Goal: Transaction & Acquisition: Purchase product/service

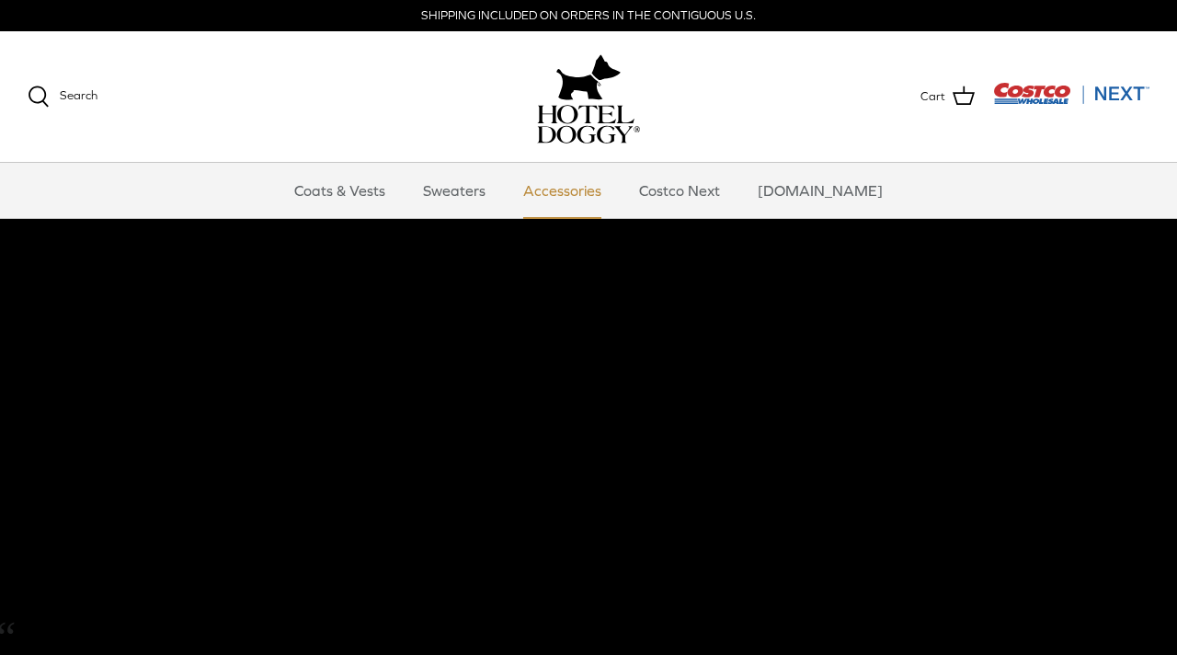
click at [580, 188] on link "Accessories" at bounding box center [562, 190] width 111 height 55
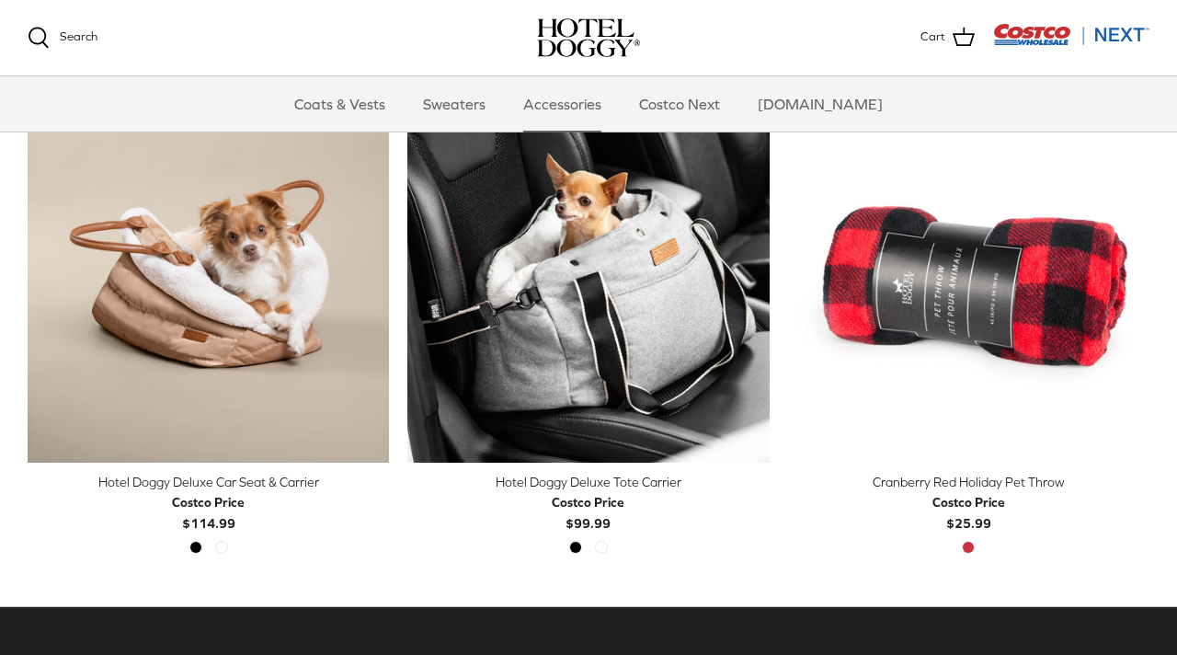
scroll to position [470, 0]
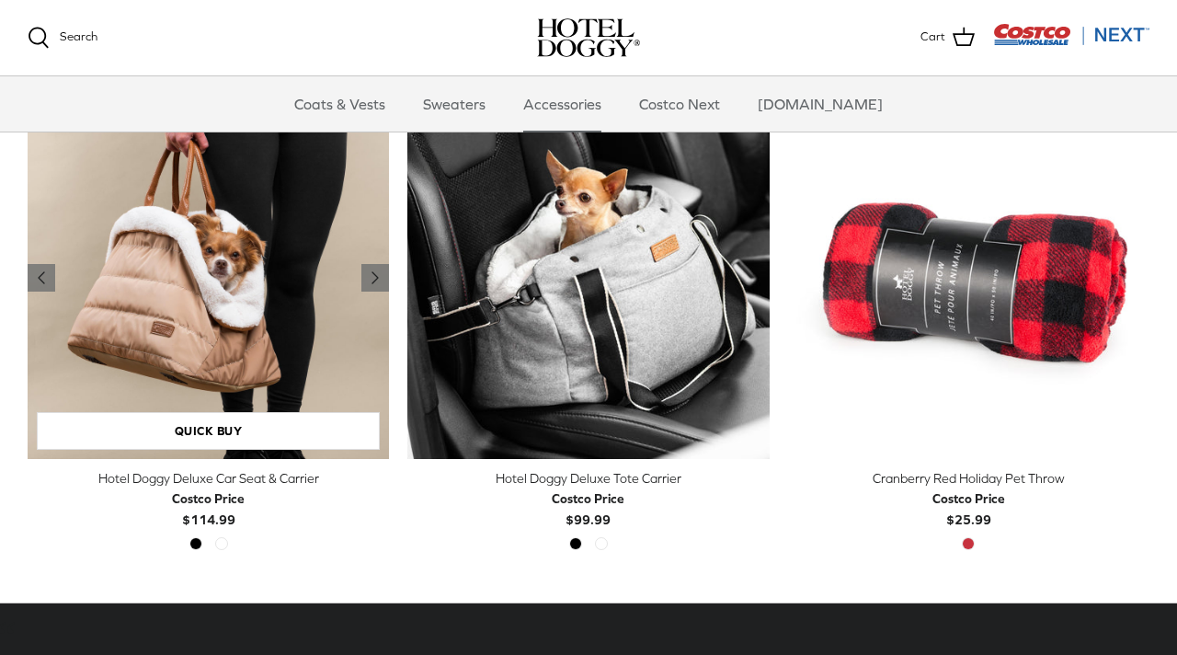
click at [222, 318] on img "Hotel Doggy Deluxe Car Seat & Carrier" at bounding box center [208, 277] width 361 height 361
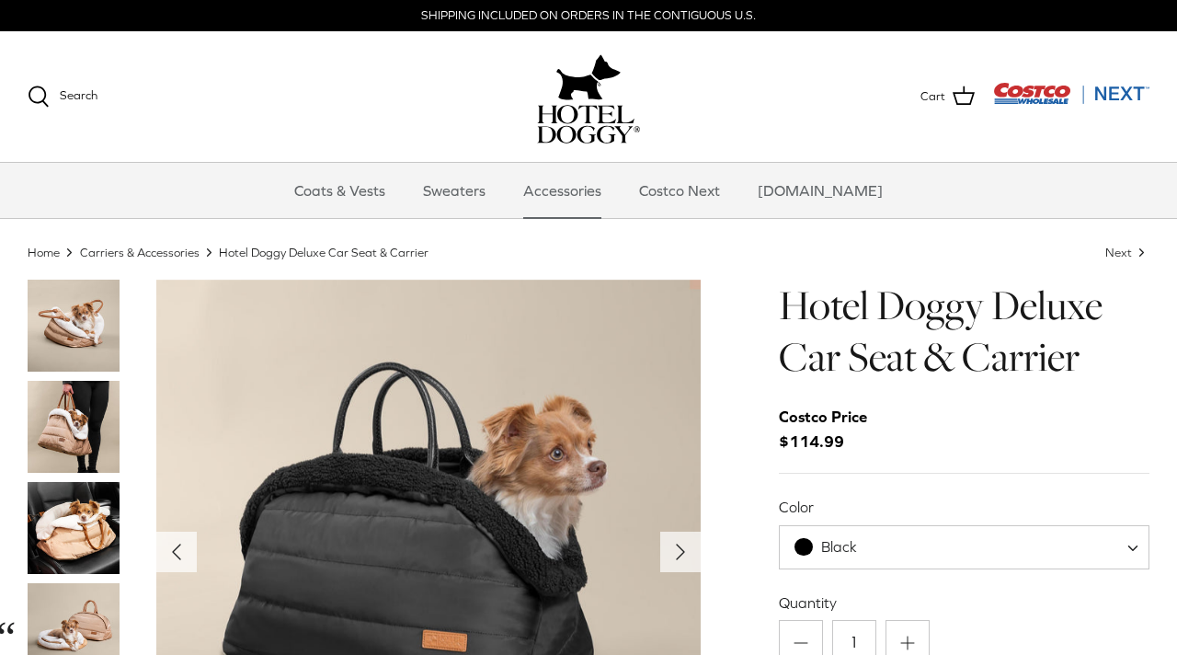
click at [80, 325] on img "Thumbnail Link" at bounding box center [74, 325] width 92 height 92
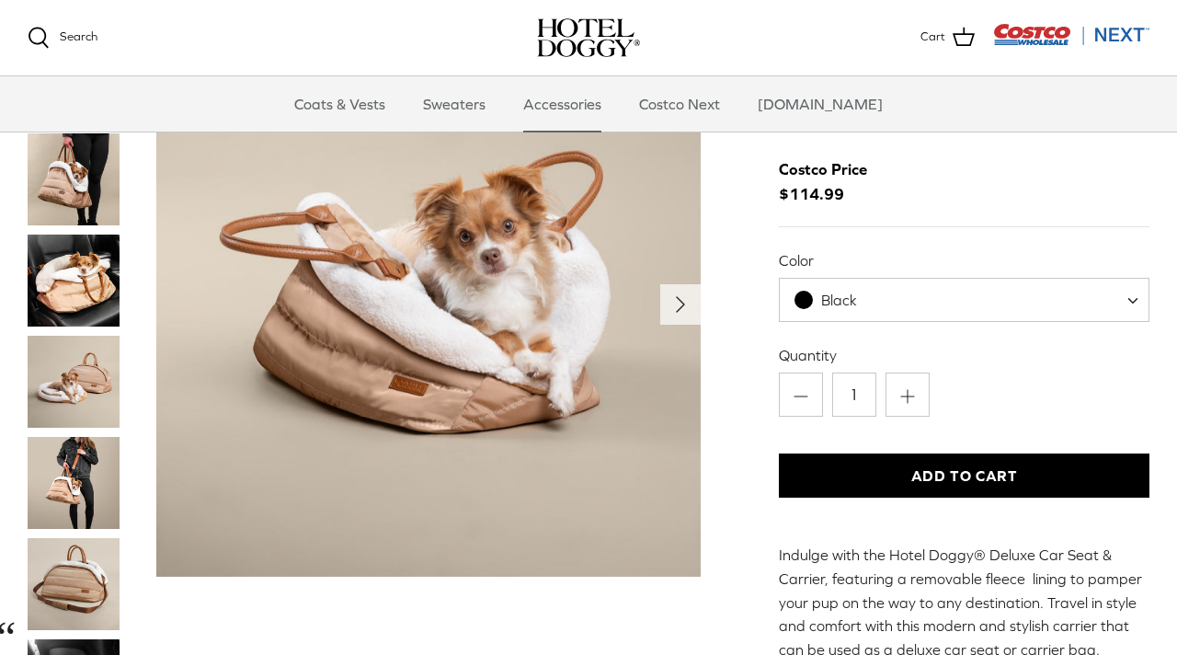
scroll to position [58, 0]
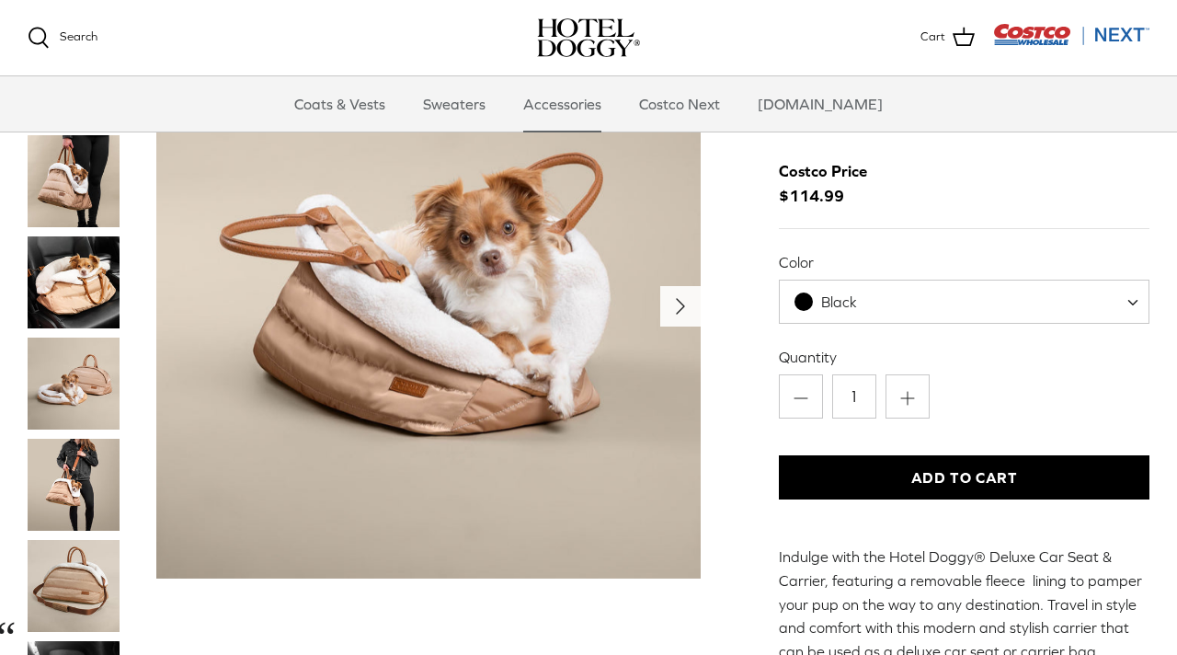
click at [678, 299] on icon "Right" at bounding box center [680, 305] width 29 height 29
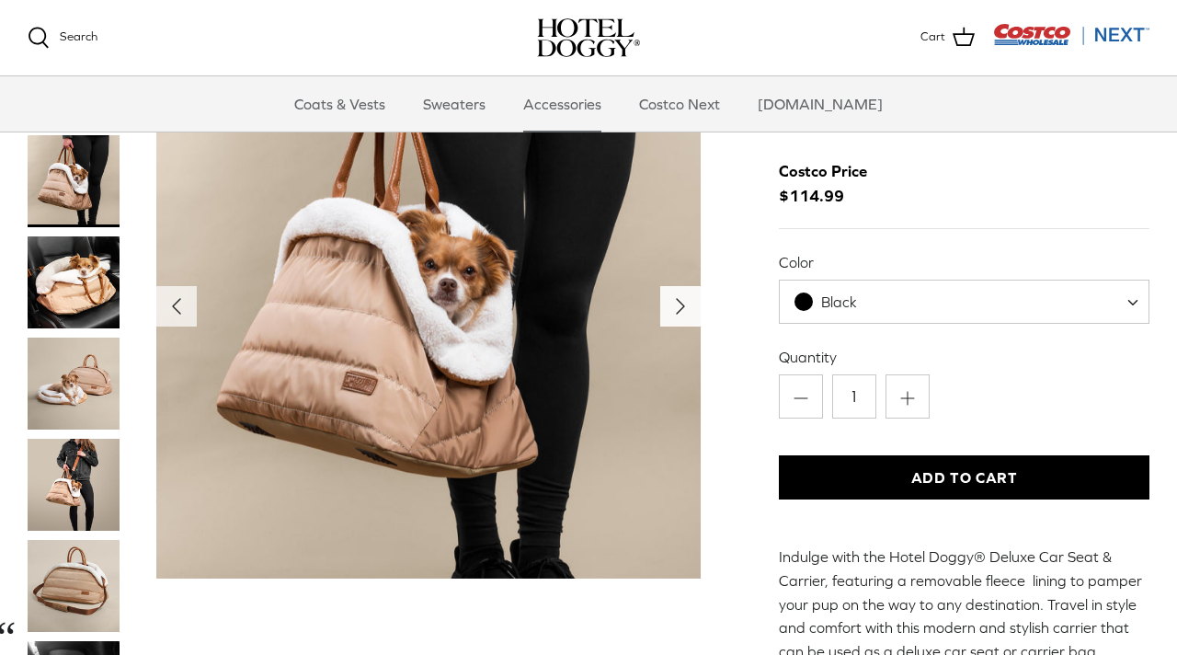
click at [678, 299] on icon "Right" at bounding box center [680, 305] width 29 height 29
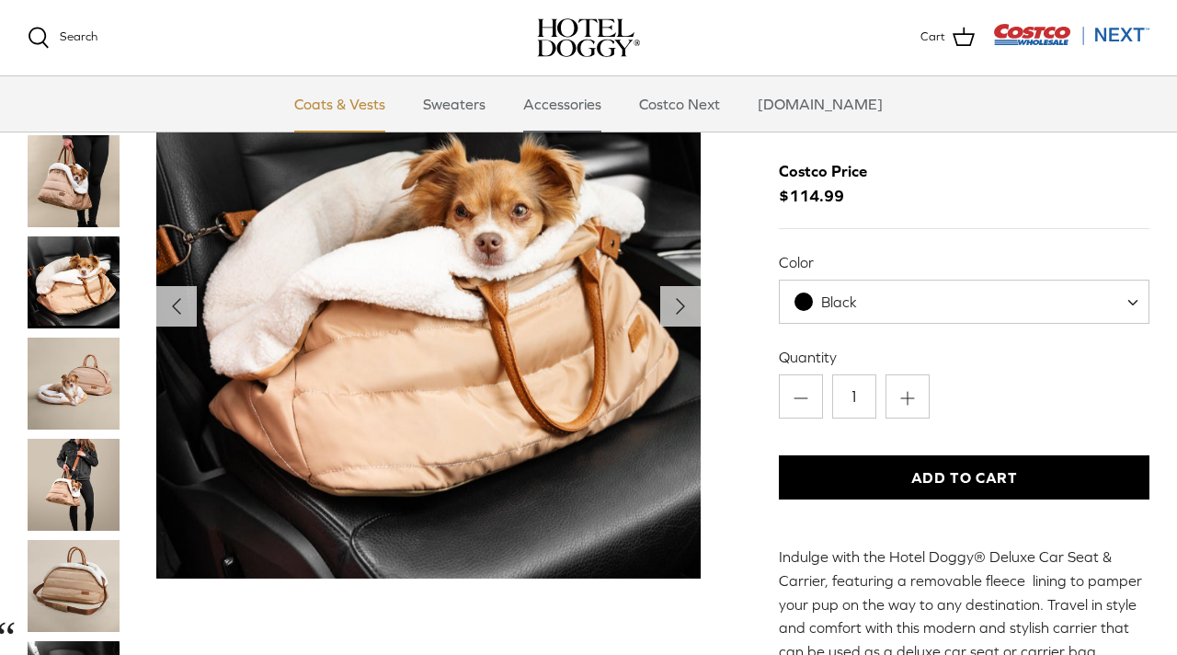
click at [349, 105] on link "Coats & Vests" at bounding box center [340, 103] width 124 height 55
